Goal: Task Accomplishment & Management: Use online tool/utility

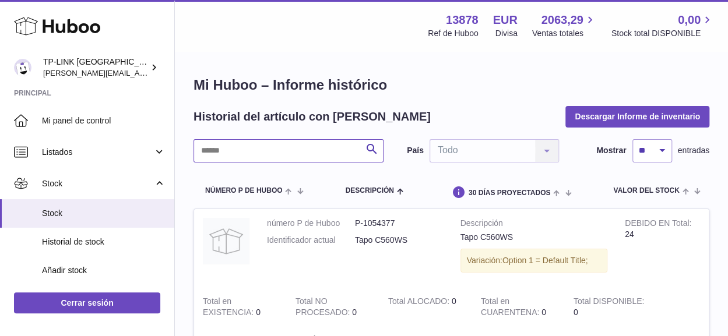
click at [238, 147] on input "text" at bounding box center [288, 150] width 190 height 23
drag, startPoint x: 246, startPoint y: 150, endPoint x: 173, endPoint y: 150, distance: 73.4
click at [199, 150] on input "****" at bounding box center [288, 150] width 190 height 23
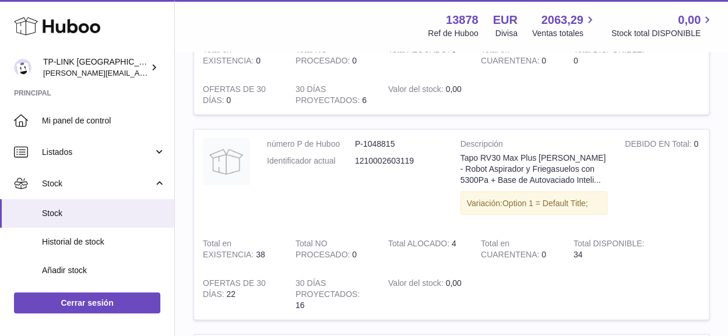
scroll to position [1166, 0]
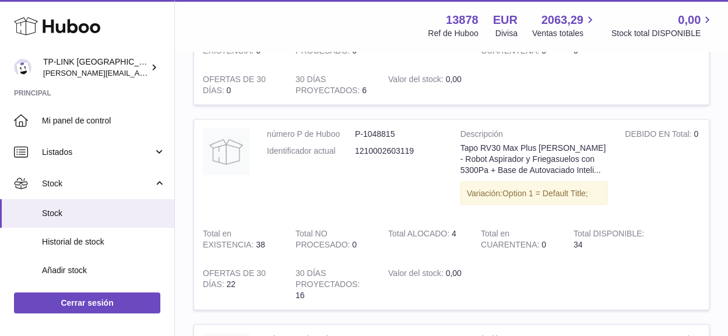
type input "*********"
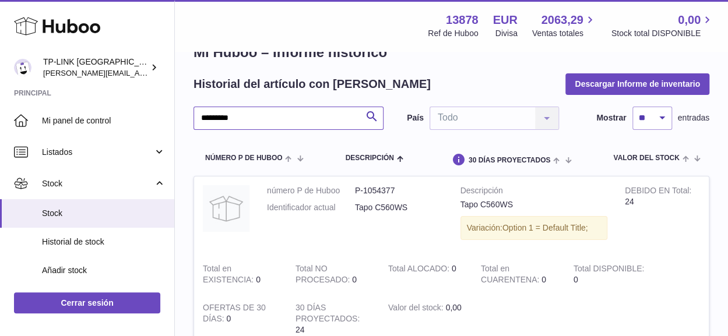
scroll to position [0, 0]
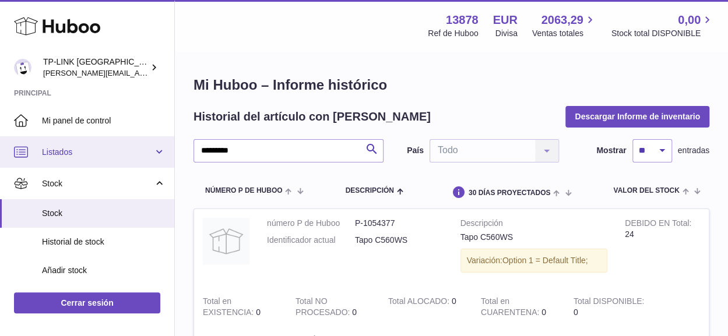
click at [74, 155] on span "Listados" at bounding box center [97, 152] width 111 height 11
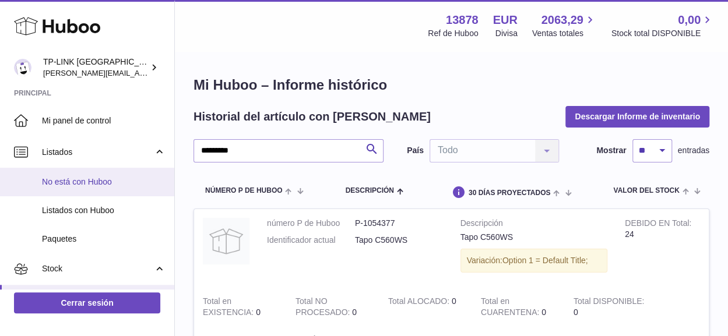
click at [96, 178] on span "No está con Huboo" at bounding box center [104, 182] width 124 height 11
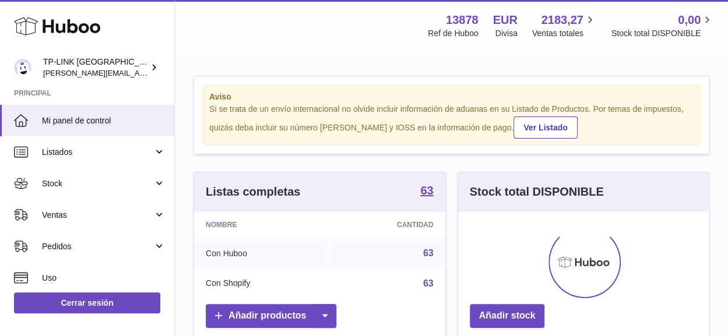
scroll to position [182, 251]
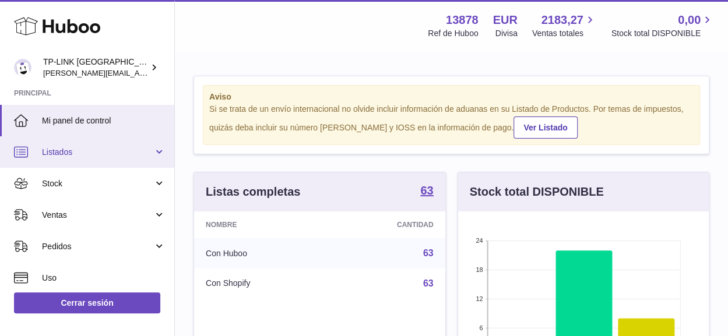
click at [156, 156] on link "Listados" at bounding box center [87, 151] width 174 height 31
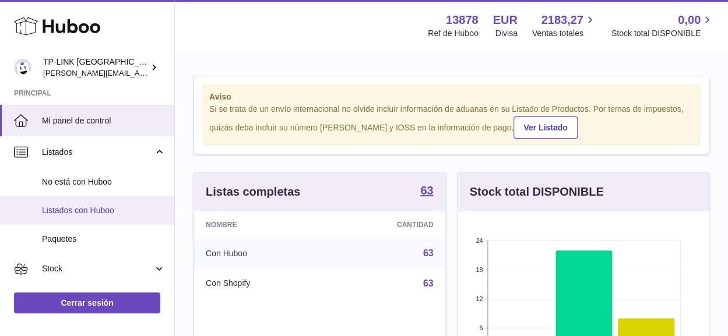
click at [99, 205] on span "Listados con Huboo" at bounding box center [104, 210] width 124 height 11
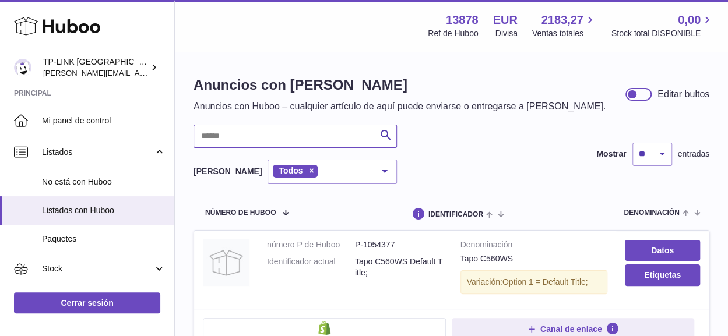
click at [297, 135] on input "text" at bounding box center [294, 136] width 203 height 23
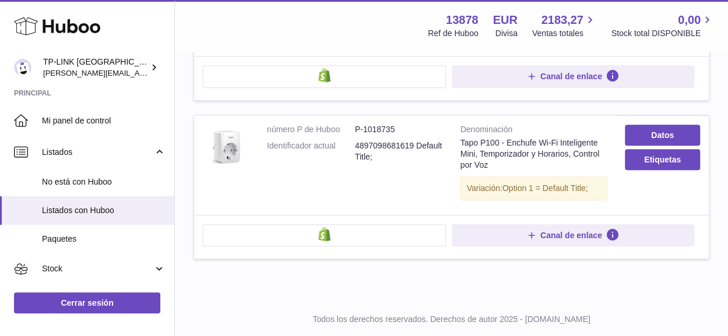
scroll to position [458, 0]
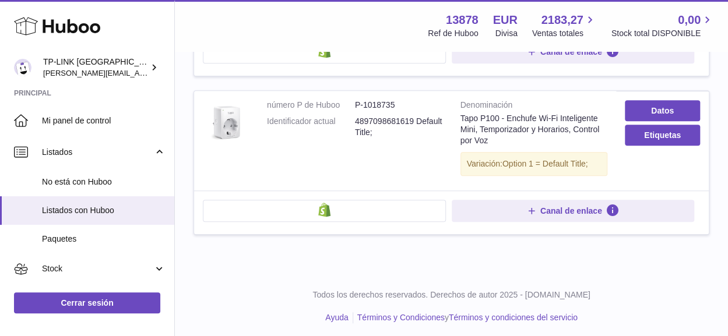
drag, startPoint x: 337, startPoint y: 13, endPoint x: 340, endPoint y: 30, distance: 16.7
click at [337, 13] on div "Menú Huboo 13878 Ref de Huboo EUR Divisa 2183,27 Ventas totales 0,00 Stock tota…" at bounding box center [451, 25] width 525 height 27
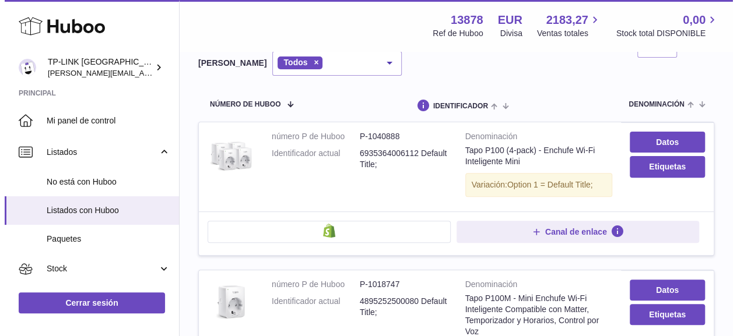
scroll to position [0, 0]
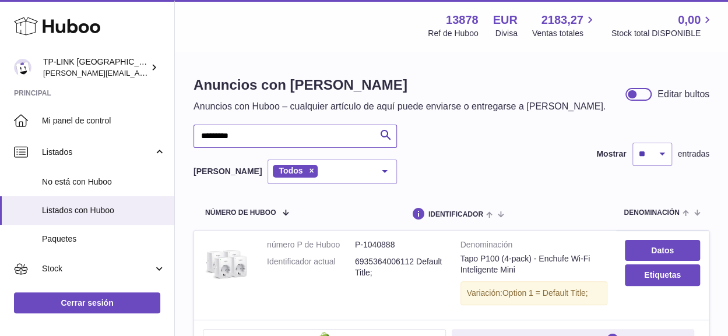
click at [254, 136] on input "*********" at bounding box center [294, 136] width 203 height 23
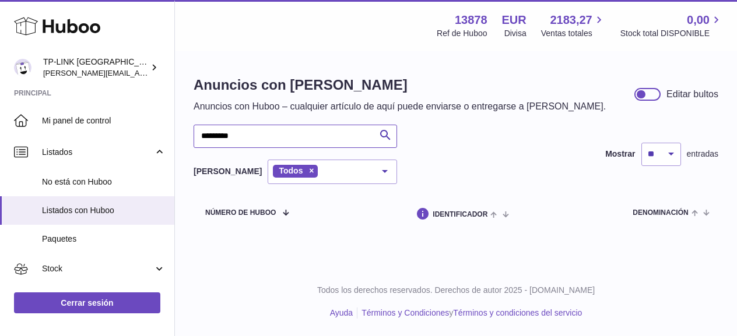
type input "*********"
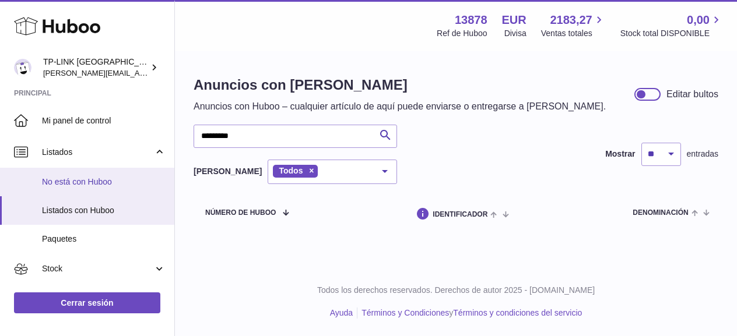
click at [103, 178] on span "No está con Huboo" at bounding box center [104, 182] width 124 height 11
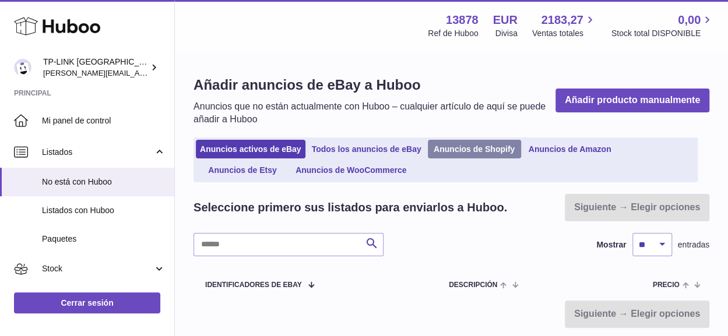
click at [494, 152] on link "Anuncios de Shopify" at bounding box center [474, 149] width 93 height 19
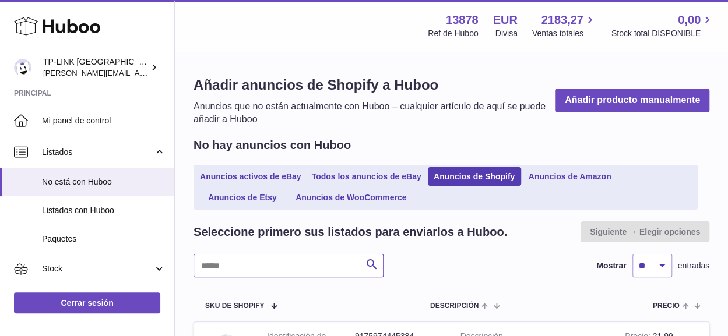
click at [318, 258] on input "text" at bounding box center [288, 265] width 190 height 23
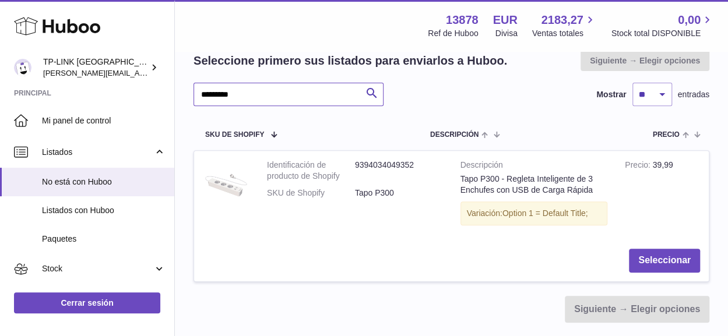
scroll to position [175, 0]
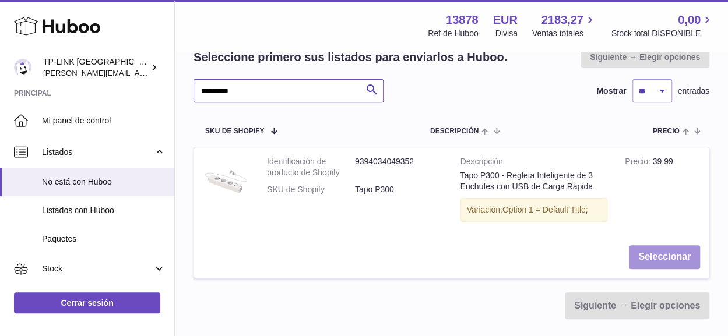
type input "*********"
click at [653, 257] on button "Seleccionar" at bounding box center [664, 257] width 71 height 24
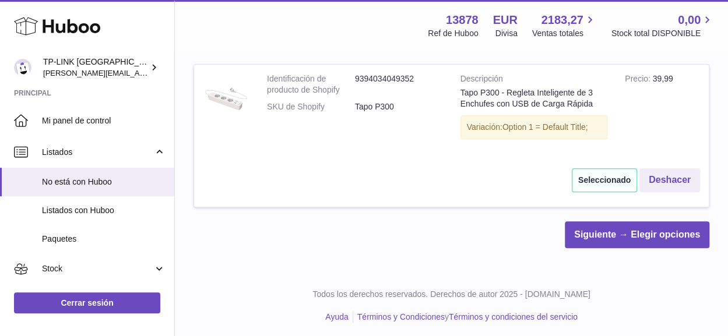
scroll to position [260, 0]
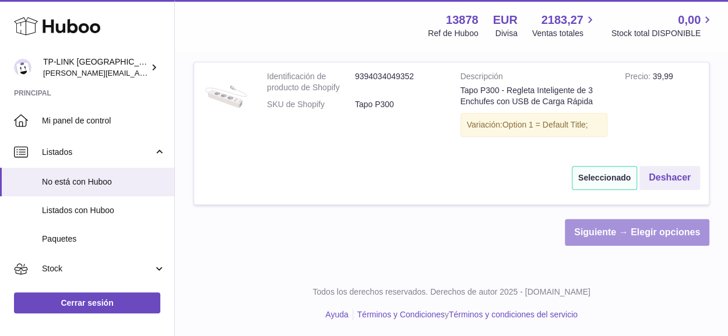
drag, startPoint x: 646, startPoint y: 237, endPoint x: 632, endPoint y: 238, distance: 13.5
click at [646, 237] on link "Siguiente → Elegir opciones" at bounding box center [637, 232] width 145 height 27
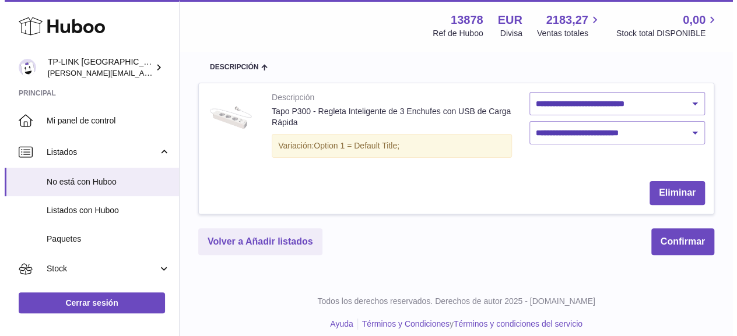
scroll to position [101, 0]
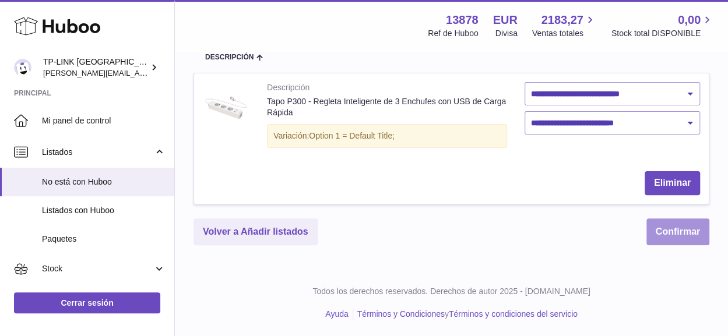
click at [658, 237] on button "Confirmar" at bounding box center [677, 232] width 63 height 27
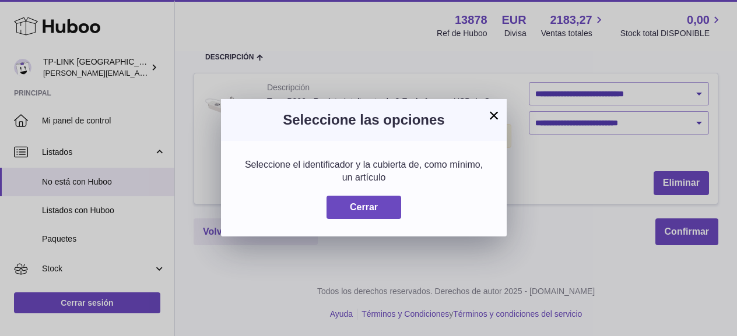
click at [497, 116] on button "×" at bounding box center [494, 115] width 14 height 14
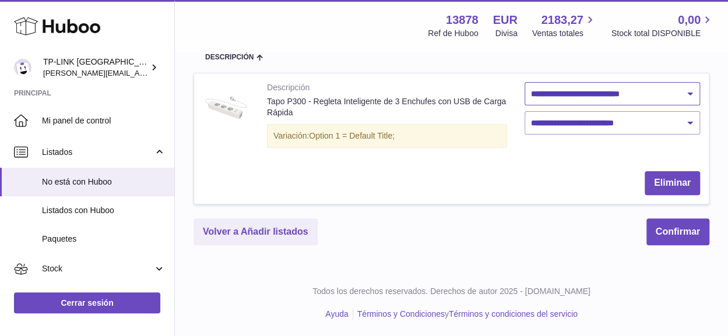
click at [691, 90] on select "**********" at bounding box center [613, 93] width 176 height 23
select select "***"
click at [525, 82] on select "**********" at bounding box center [613, 93] width 176 height 23
click at [690, 122] on select "**********" at bounding box center [613, 122] width 176 height 23
select select "**"
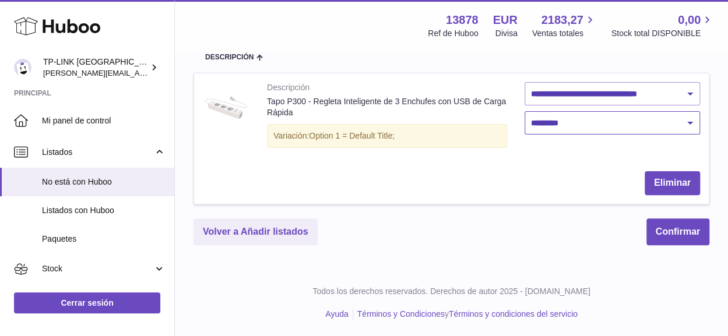
click at [525, 111] on select "**********" at bounding box center [613, 122] width 176 height 23
click at [669, 232] on button "Confirmar" at bounding box center [677, 232] width 63 height 27
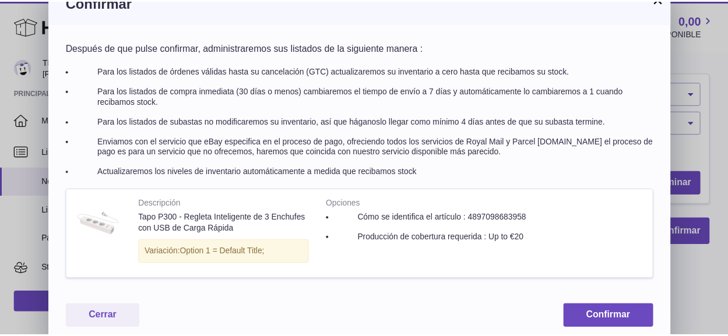
scroll to position [28, 0]
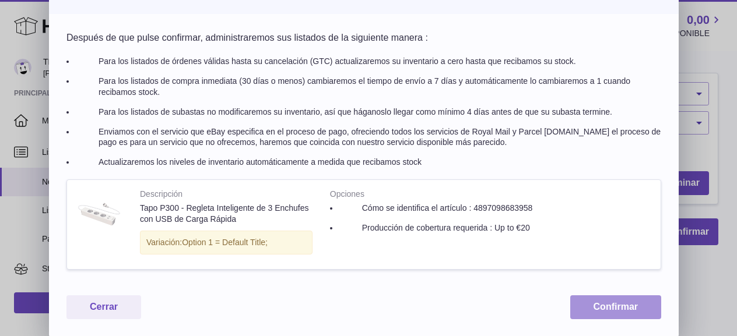
click at [591, 305] on button "Confirmar" at bounding box center [615, 307] width 91 height 24
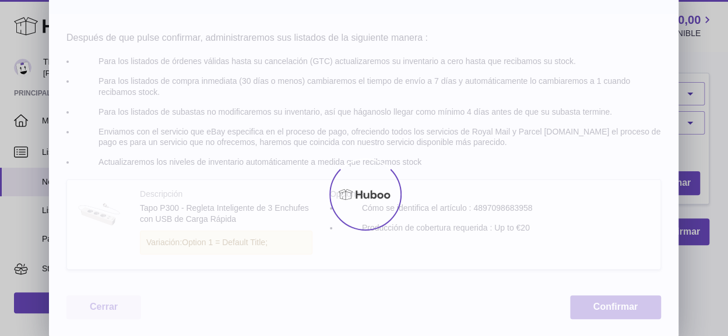
scroll to position [0, 0]
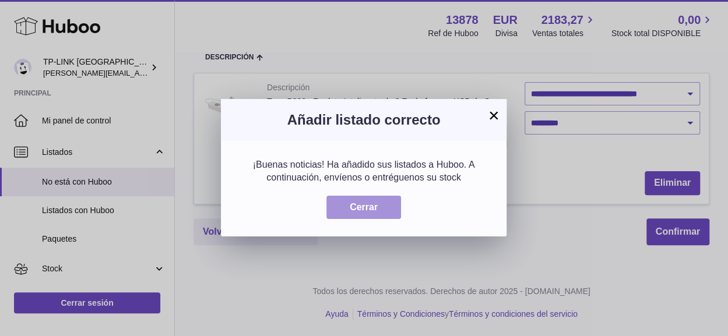
click at [380, 206] on button "Cerrar" at bounding box center [363, 208] width 75 height 24
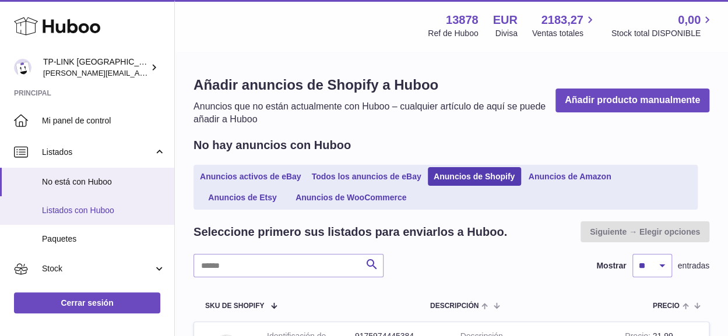
click at [112, 209] on span "Listados con Huboo" at bounding box center [104, 210] width 124 height 11
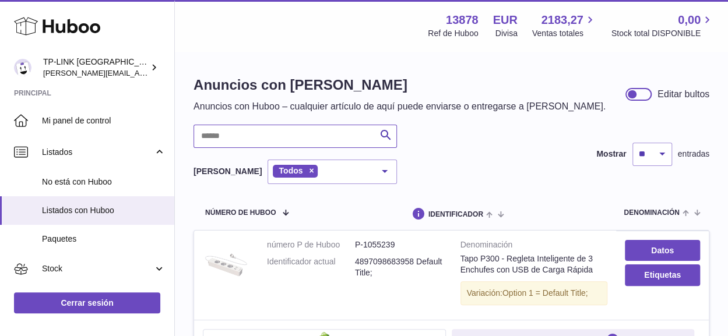
click at [286, 137] on input "text" at bounding box center [294, 136] width 203 height 23
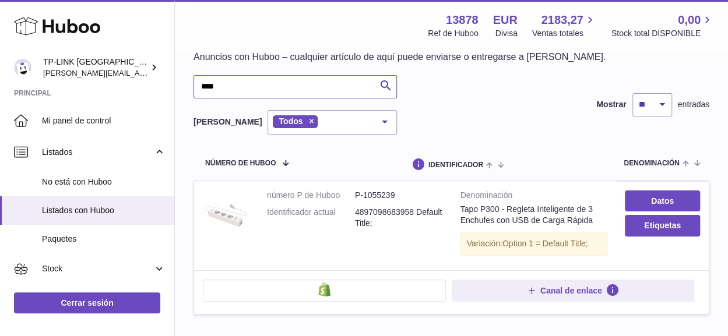
scroll to position [117, 0]
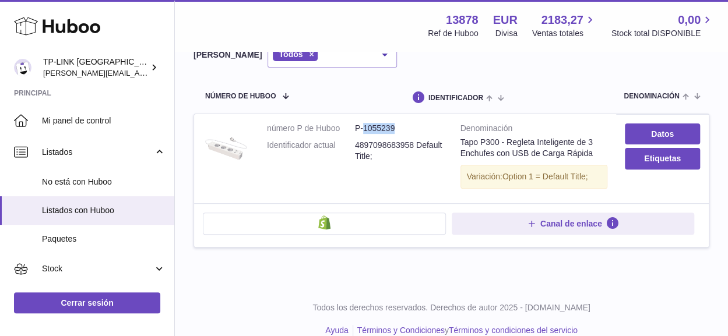
drag, startPoint x: 399, startPoint y: 128, endPoint x: 363, endPoint y: 129, distance: 36.7
click at [363, 129] on dd "P-1055239" at bounding box center [399, 128] width 88 height 11
copy dd "1055239"
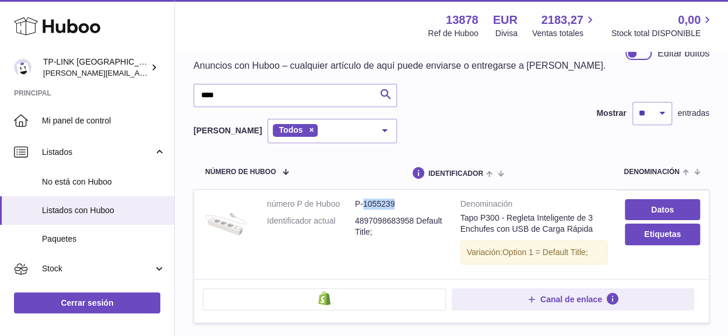
scroll to position [0, 0]
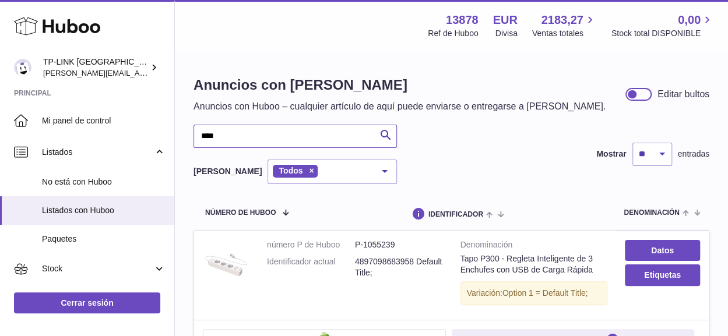
drag, startPoint x: 295, startPoint y: 130, endPoint x: 178, endPoint y: 128, distance: 117.2
click at [178, 128] on div "Anuncios con Huboo Anuncios con Huboo – cualquier artículo de aquí puede enviar…" at bounding box center [451, 226] width 553 height 349
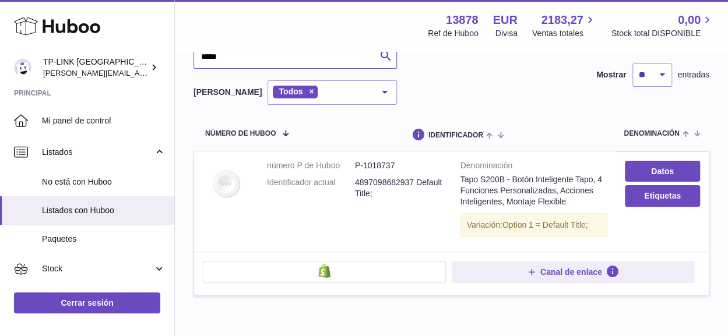
scroll to position [117, 0]
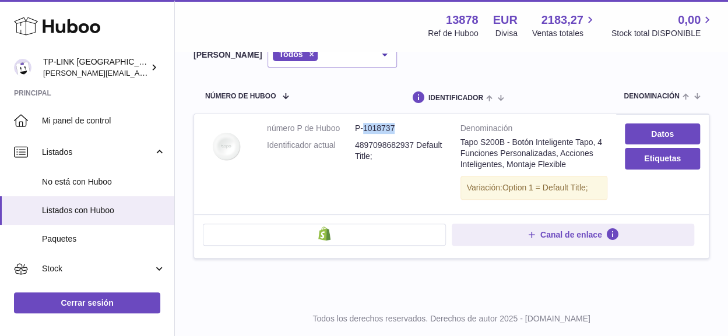
drag, startPoint x: 395, startPoint y: 124, endPoint x: 368, endPoint y: 126, distance: 26.3
click at [364, 128] on dd "P-1018737" at bounding box center [399, 128] width 88 height 11
copy dd "1018737"
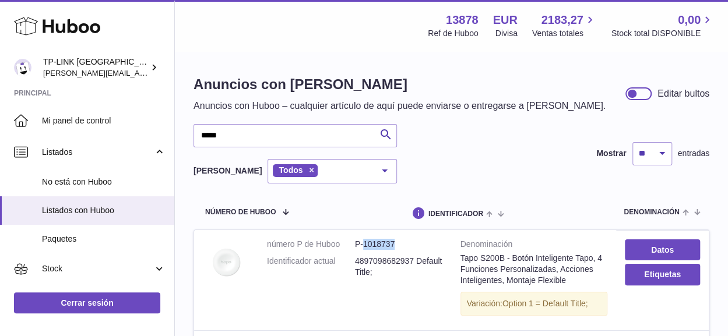
scroll to position [0, 0]
click at [232, 133] on input "*****" at bounding box center [294, 136] width 203 height 23
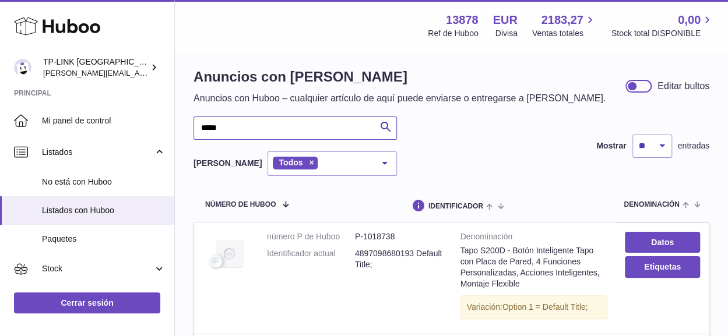
scroll to position [117, 0]
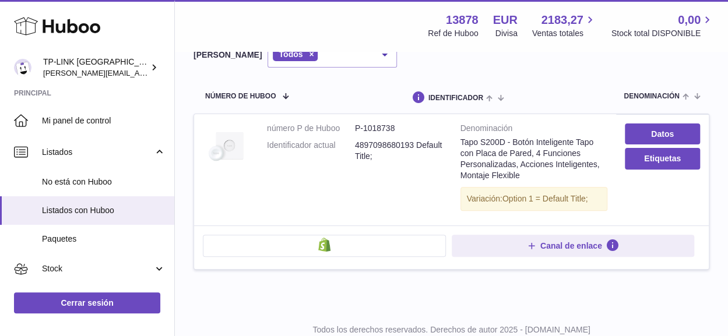
click at [111, 7] on div "Huboo" at bounding box center [87, 27] width 174 height 51
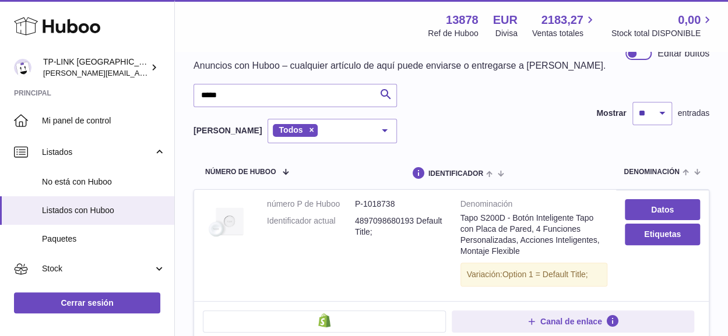
scroll to position [0, 0]
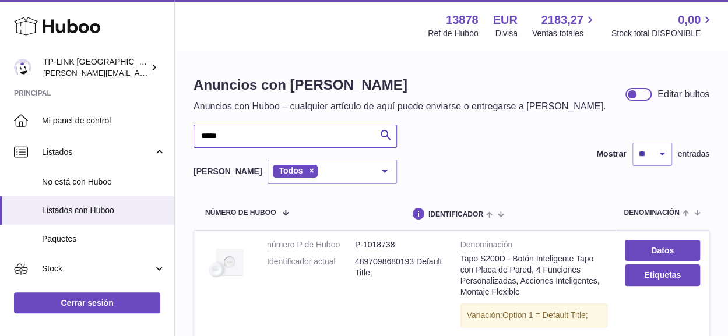
drag, startPoint x: 237, startPoint y: 132, endPoint x: 176, endPoint y: 133, distance: 61.2
click at [176, 133] on div "Anuncios con Huboo Anuncios con Huboo – cualquier artículo de aquí puede enviar…" at bounding box center [451, 237] width 553 height 371
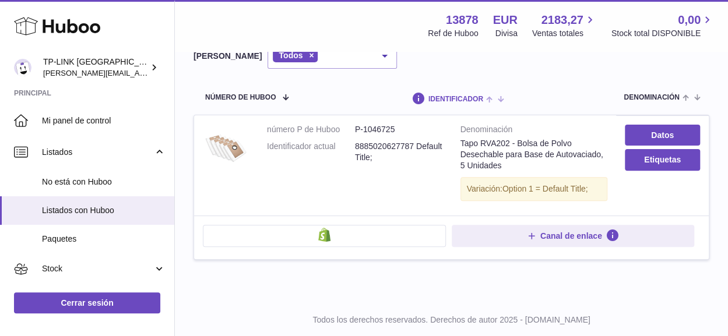
scroll to position [117, 0]
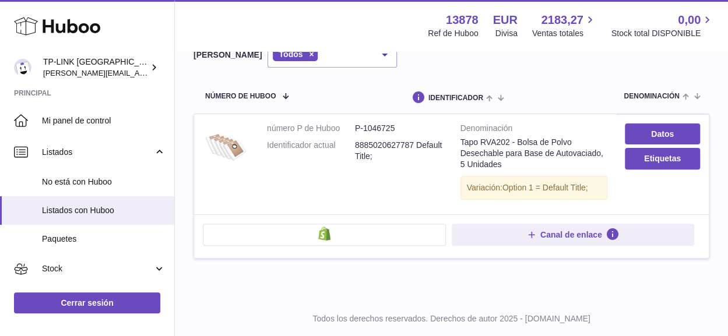
click at [178, 156] on div "Anuncios con Huboo Anuncios con Huboo – cualquier artículo de aquí puede enviar…" at bounding box center [451, 116] width 553 height 360
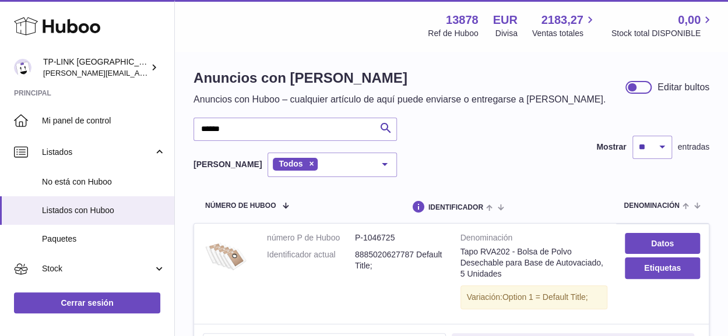
scroll to position [0, 0]
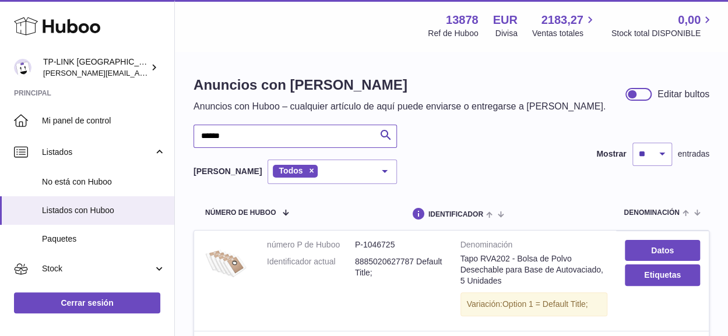
drag, startPoint x: 233, startPoint y: 136, endPoint x: 185, endPoint y: 136, distance: 47.8
click at [185, 136] on div "Anuncios con Huboo Anuncios con Huboo – cualquier artículo de aquí puede enviar…" at bounding box center [451, 232] width 553 height 360
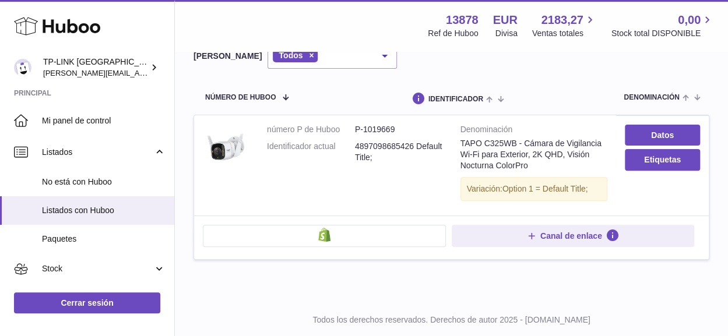
scroll to position [117, 0]
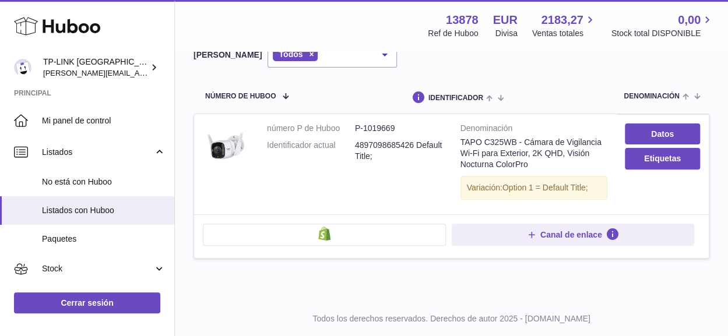
drag, startPoint x: 54, startPoint y: 3, endPoint x: 59, endPoint y: 8, distance: 7.8
click at [54, 3] on div "Huboo" at bounding box center [87, 27] width 174 height 51
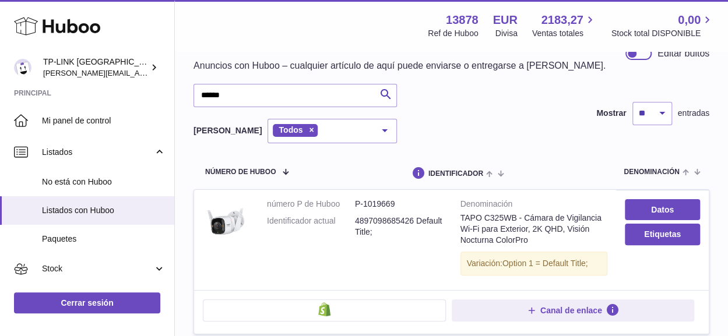
scroll to position [0, 0]
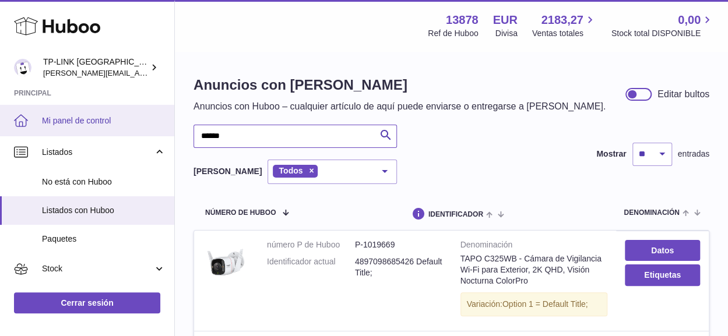
drag, startPoint x: 249, startPoint y: 140, endPoint x: 171, endPoint y: 131, distance: 78.7
click at [173, 131] on div "Huboo TP-LINK ESPAÑA, SOCIEDAD LIMITADA celia.yan@tp-link.com Principal Mi pane…" at bounding box center [364, 240] width 728 height 481
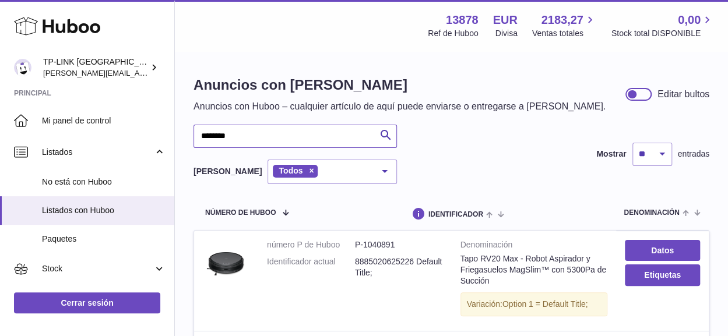
type input "********"
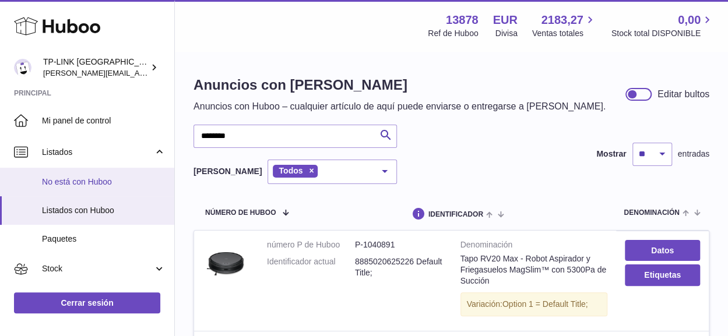
click at [97, 180] on span "No está con Huboo" at bounding box center [104, 182] width 124 height 11
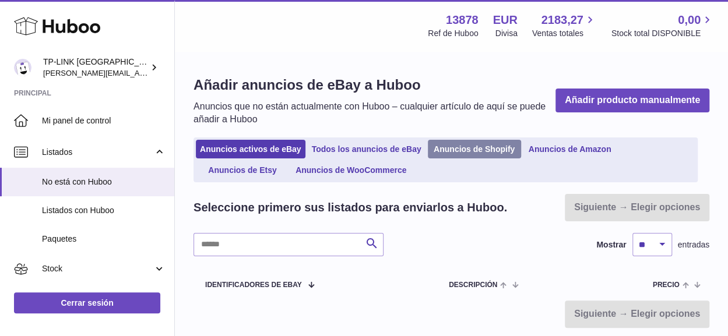
click at [481, 152] on link "Anuncios de Shopify" at bounding box center [474, 149] width 93 height 19
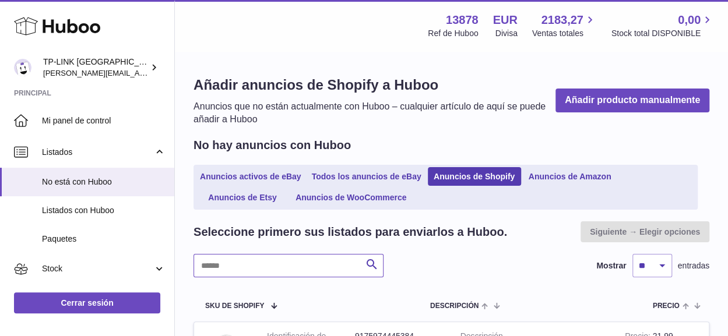
click at [277, 258] on input "text" at bounding box center [288, 265] width 190 height 23
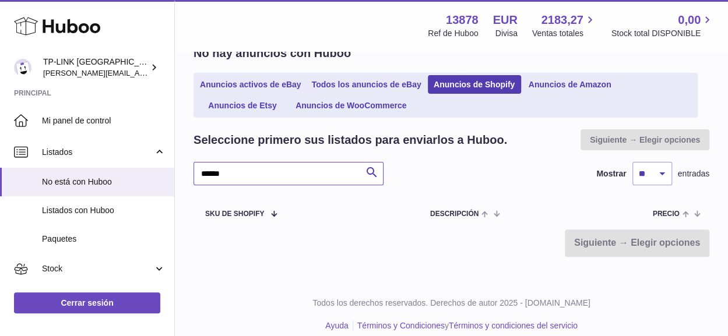
scroll to position [104, 0]
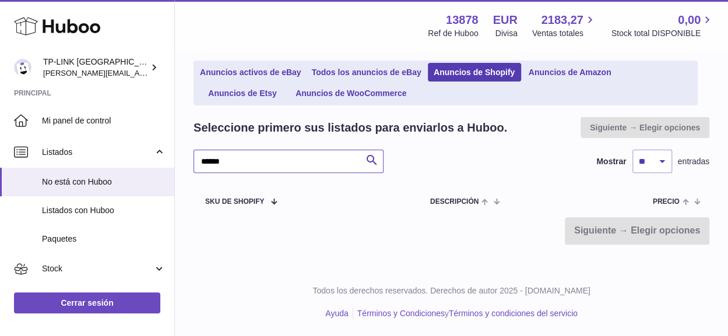
type input "******"
